Goal: Task Accomplishment & Management: Manage account settings

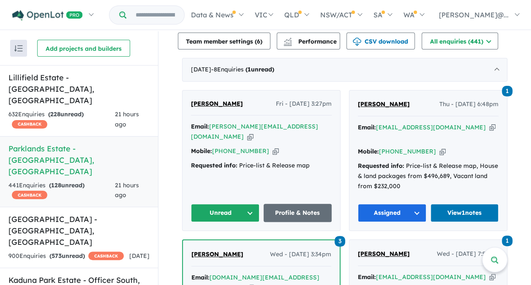
scroll to position [338, 0]
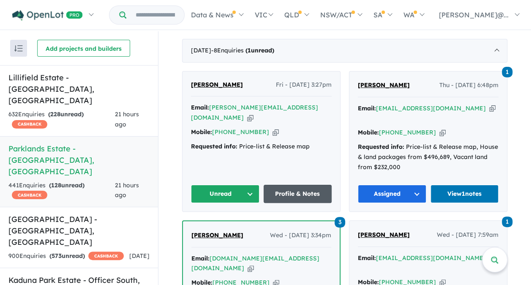
click at [305, 184] on link "Profile & Notes" at bounding box center [297, 193] width 68 height 18
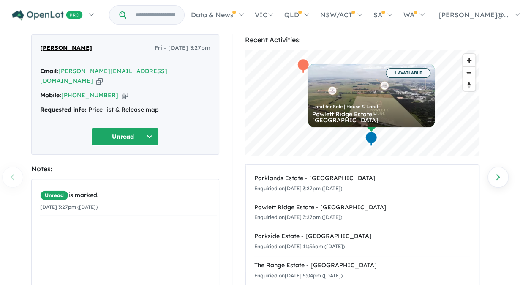
scroll to position [42, 0]
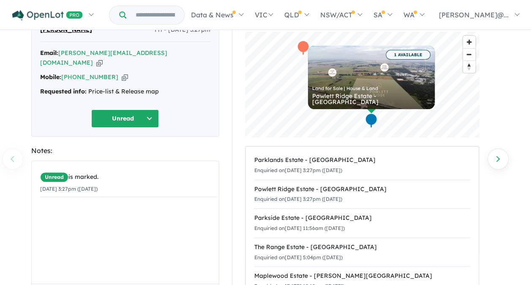
click at [132, 111] on button "Unread" at bounding box center [125, 118] width 68 height 18
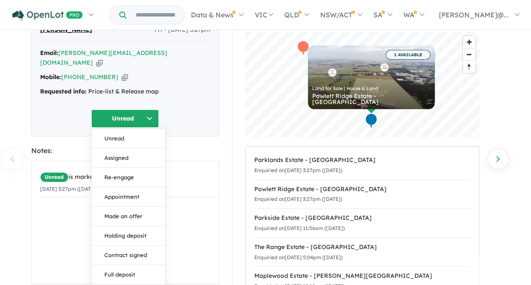
click at [126, 149] on button "Assigned" at bounding box center [128, 157] width 73 height 19
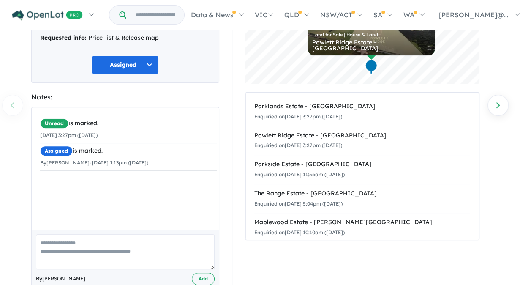
scroll to position [106, 0]
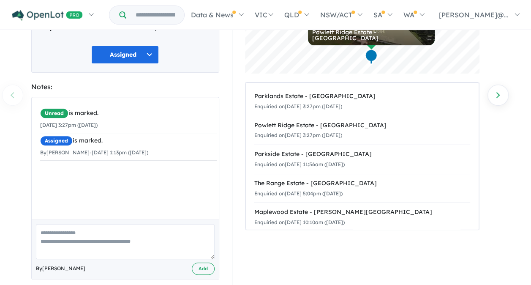
click at [65, 233] on textarea at bounding box center [125, 241] width 179 height 35
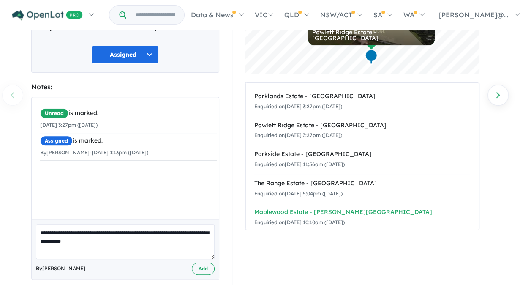
type textarea "**********"
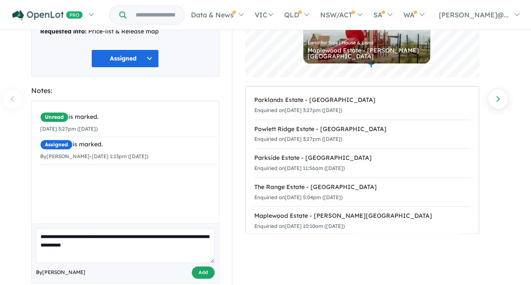
click at [204, 266] on button "Add" at bounding box center [203, 272] width 23 height 12
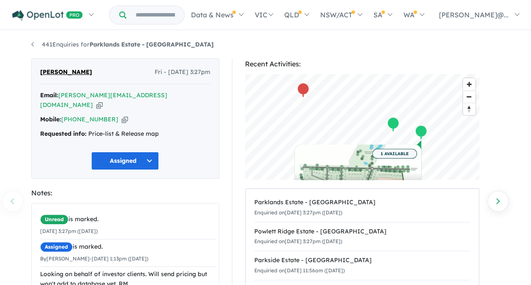
scroll to position [0, 0]
drag, startPoint x: 161, startPoint y: 93, endPoint x: 60, endPoint y: 95, distance: 101.3
click at [60, 95] on div "Email: [PERSON_NAME][EMAIL_ADDRESS][DOMAIN_NAME] Copied!" at bounding box center [125, 100] width 170 height 20
copy a%20Parklands%20Estate%20-%20Wonthaggi"] "[PERSON_NAME][EMAIL_ADDRESS][DOMAIN_NAME]"
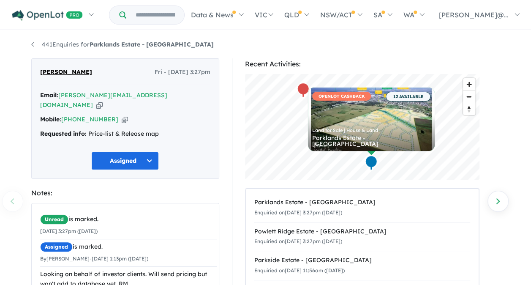
click at [221, 184] on div "[PERSON_NAME] Fri - [DATE] 3:27pm Email: [PERSON_NAME][EMAIL_ADDRESS][DOMAIN_NA…" at bounding box center [125, 230] width 201 height 344
